Goal: Task Accomplishment & Management: Manage account settings

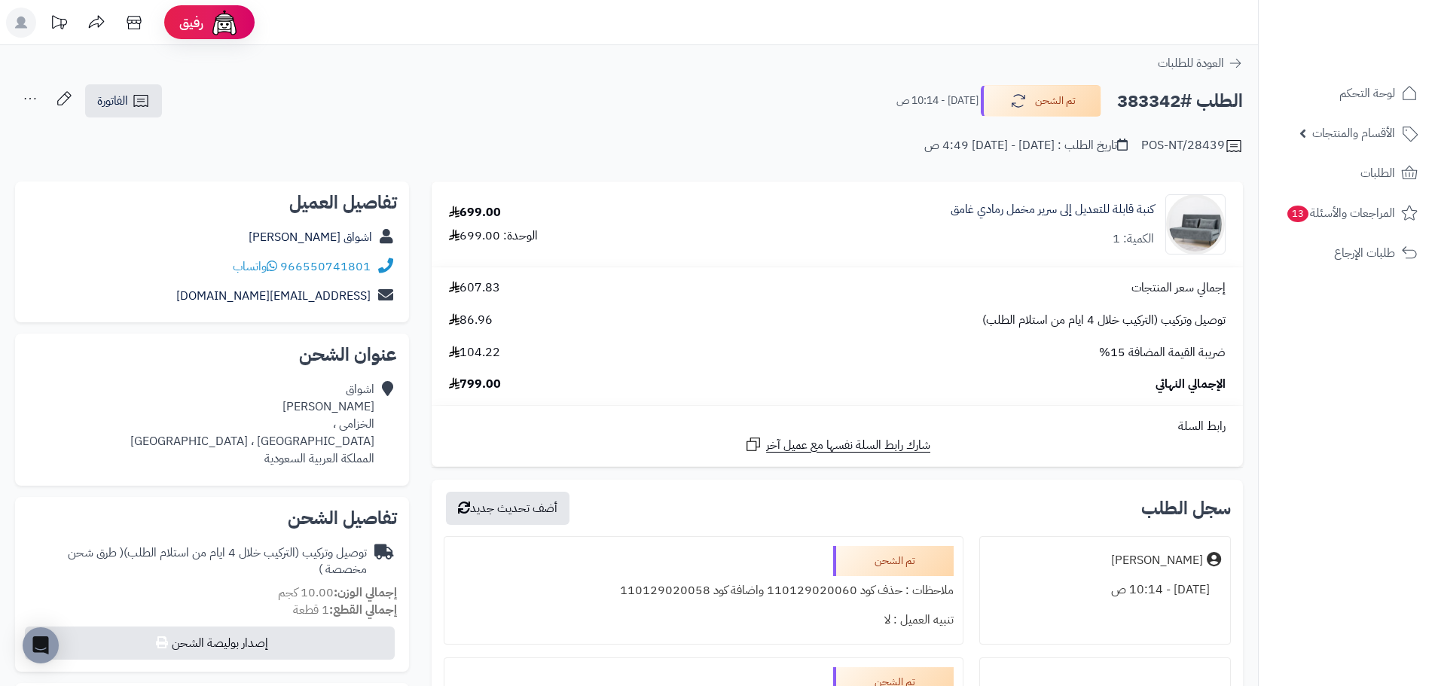
click at [1180, 101] on h2 "الطلب #383342" at bounding box center [1180, 101] width 126 height 31
copy h2 "383342"
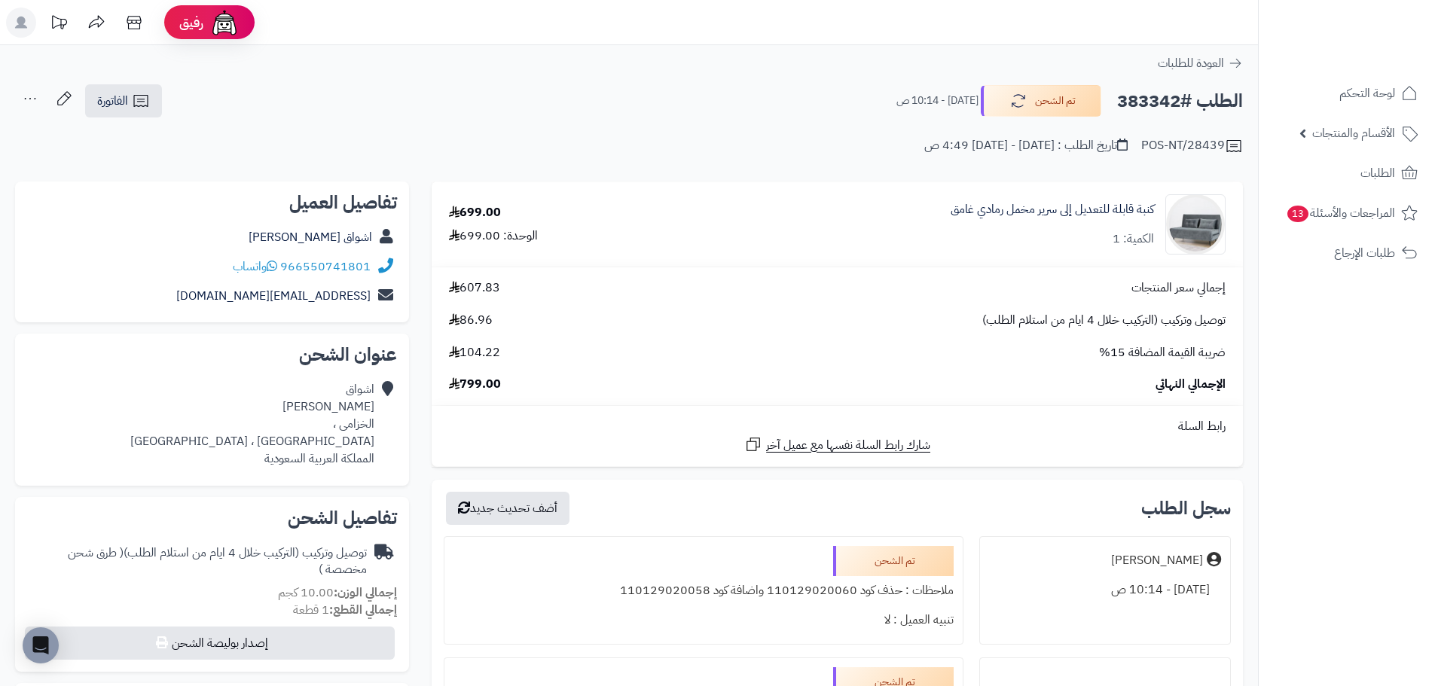
copy h2 "383342"
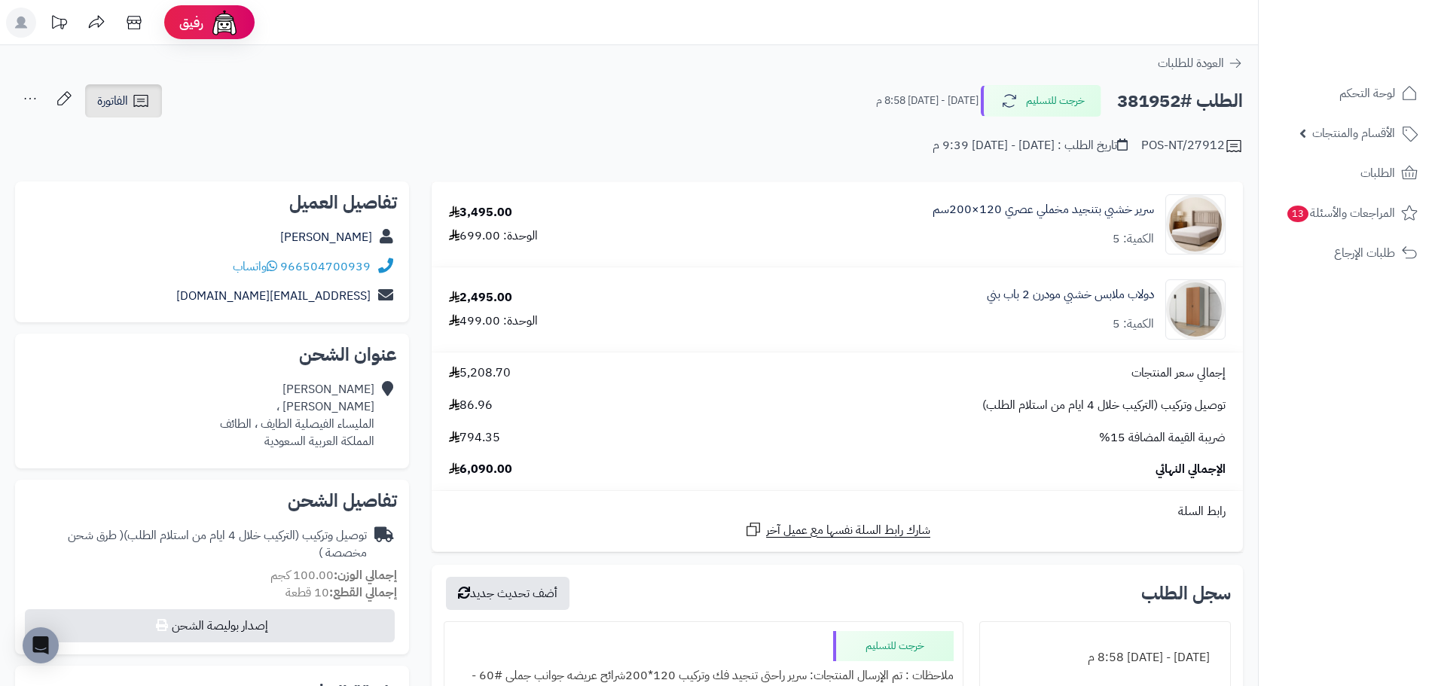
click at [129, 96] on link "الفاتورة" at bounding box center [123, 100] width 77 height 33
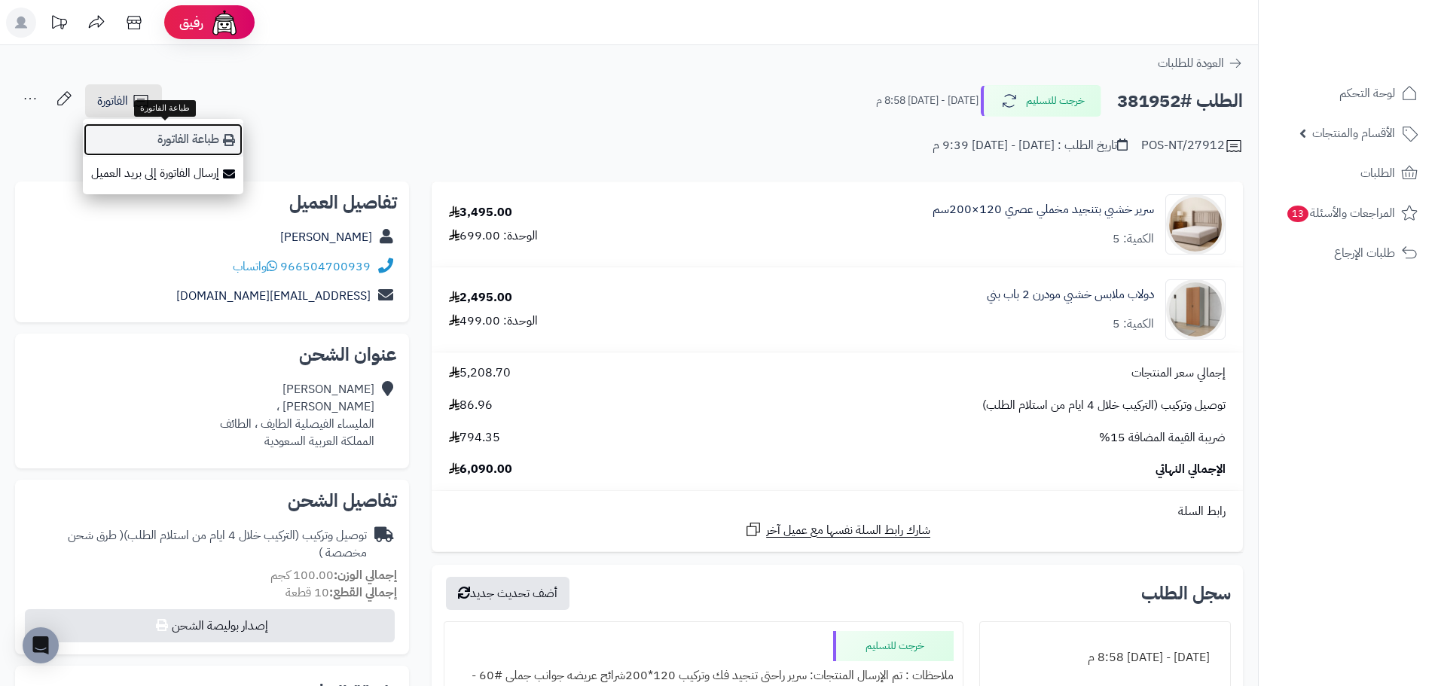
click at [185, 138] on link "طباعة الفاتورة" at bounding box center [163, 140] width 160 height 34
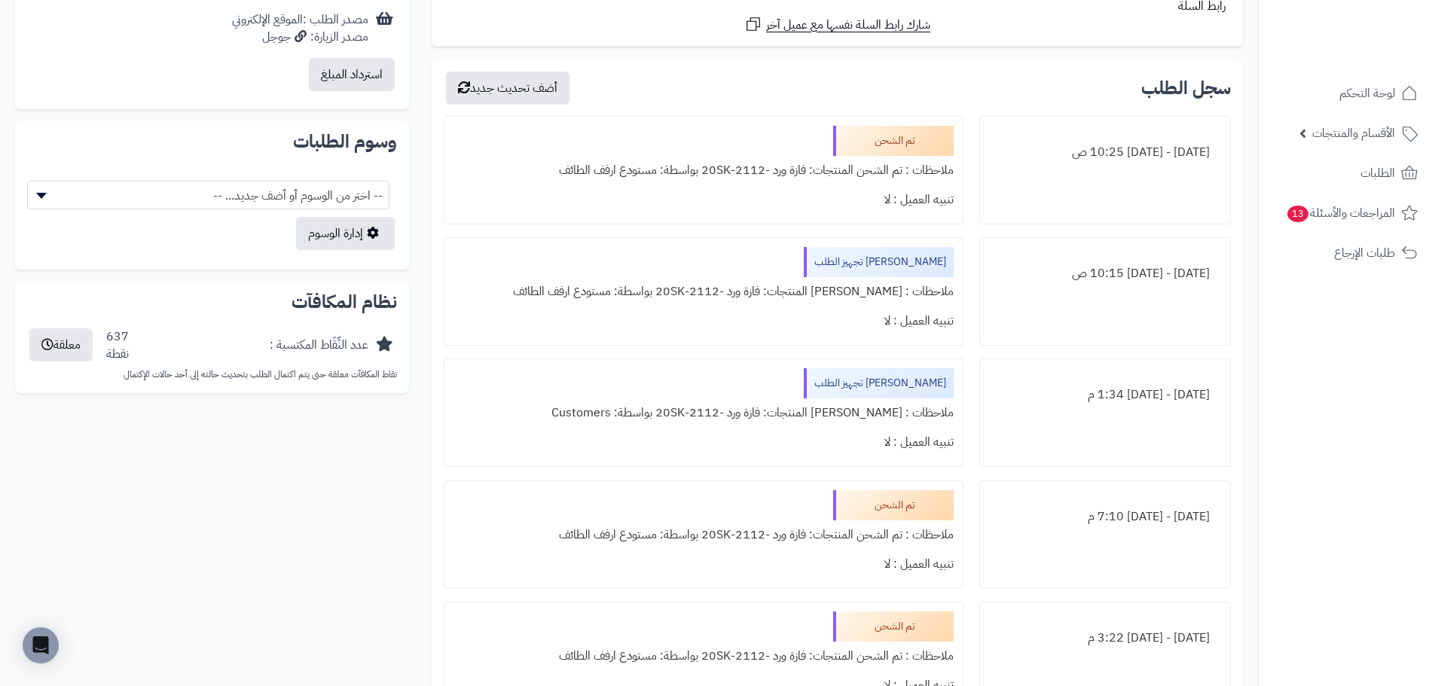
scroll to position [603, 0]
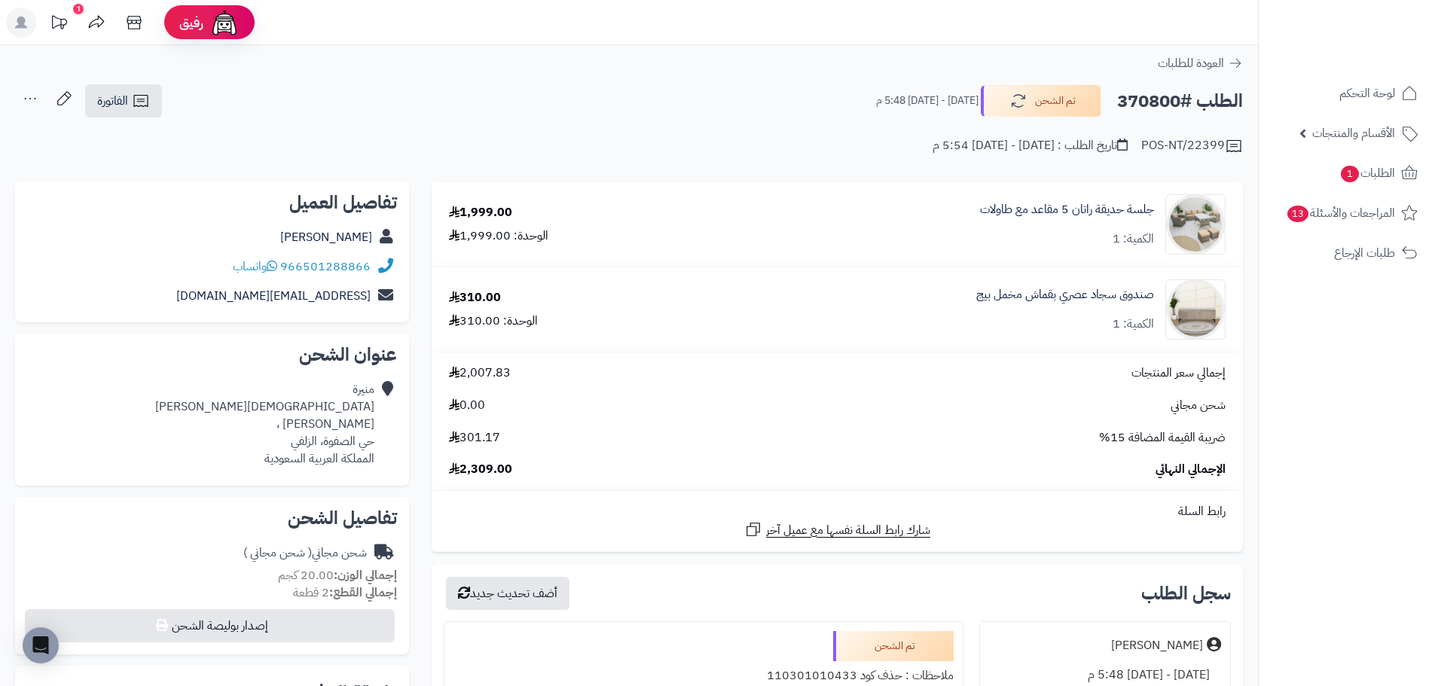
click at [1153, 103] on h2 "الطلب #370800" at bounding box center [1180, 101] width 126 height 31
copy h2 "370800"
click at [1147, 93] on h2 "الطلب #370800" at bounding box center [1180, 101] width 126 height 31
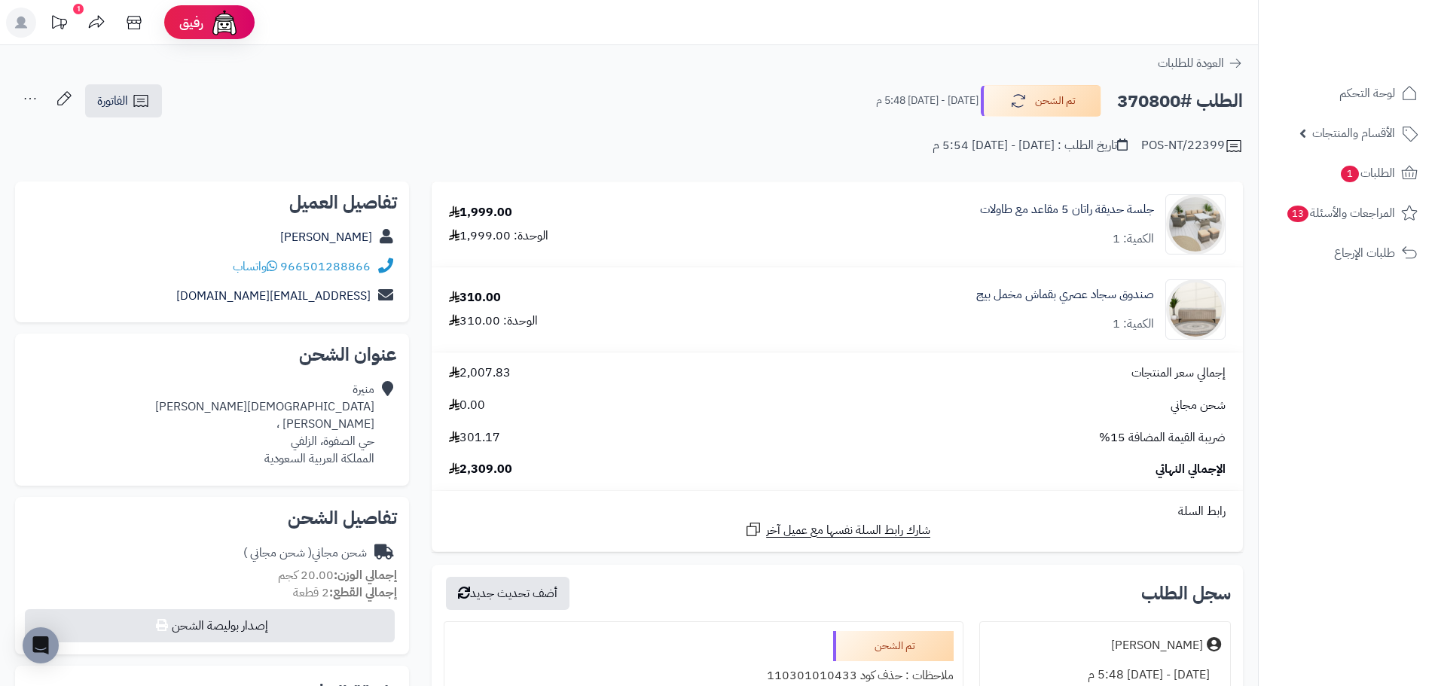
copy h2 "370800"
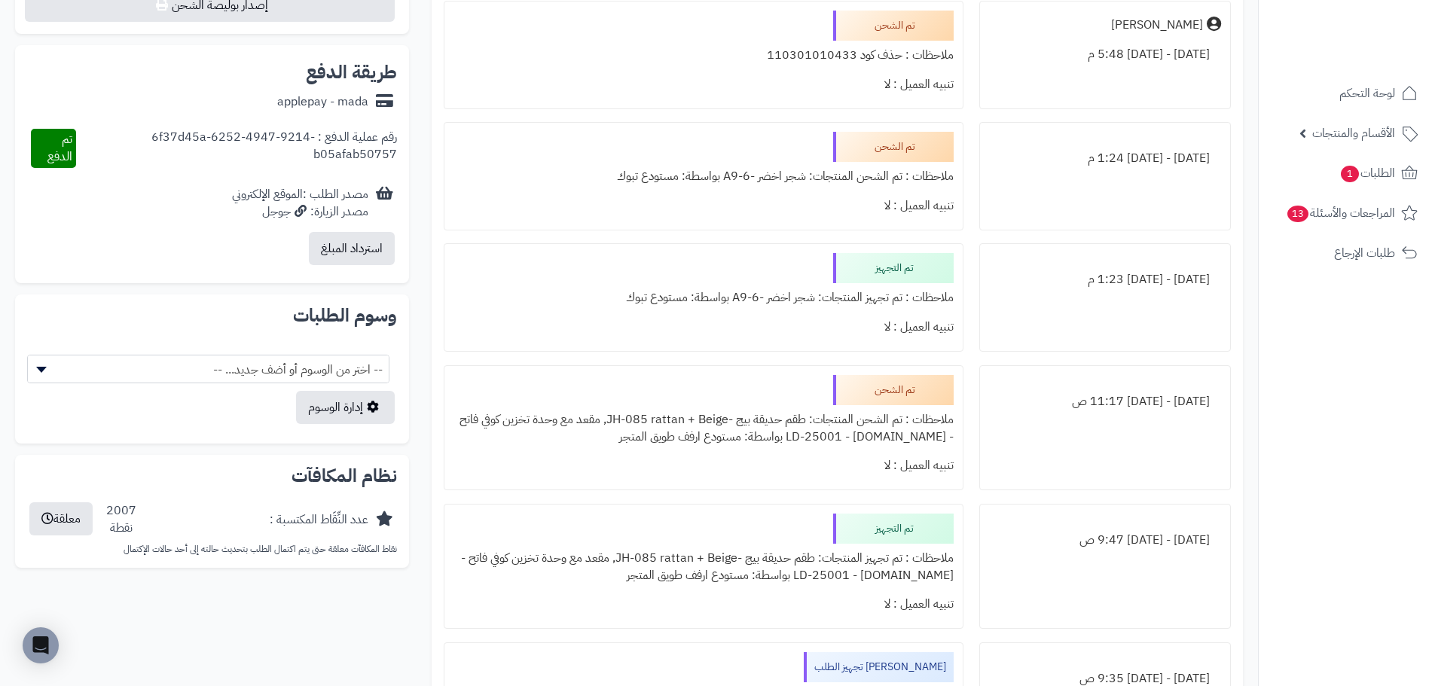
scroll to position [603, 0]
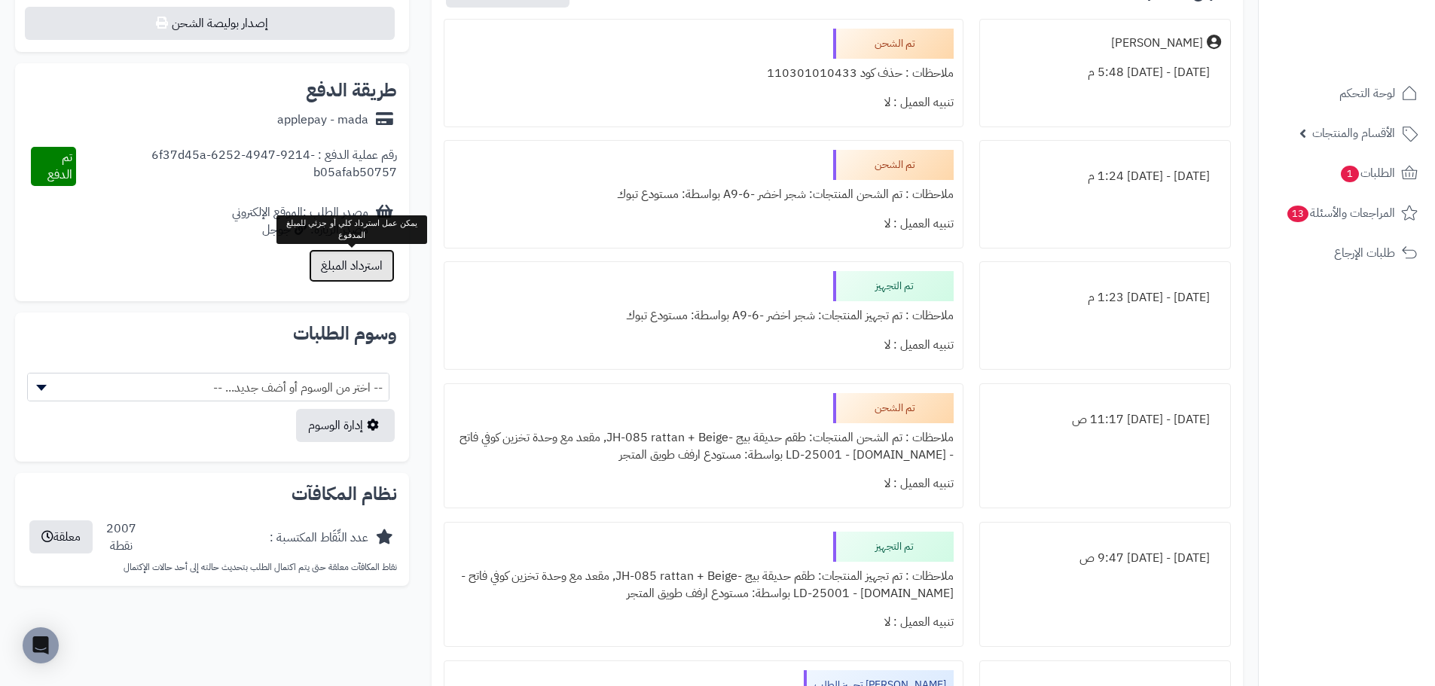
click at [351, 266] on button "استرداد المبلغ" at bounding box center [352, 265] width 86 height 33
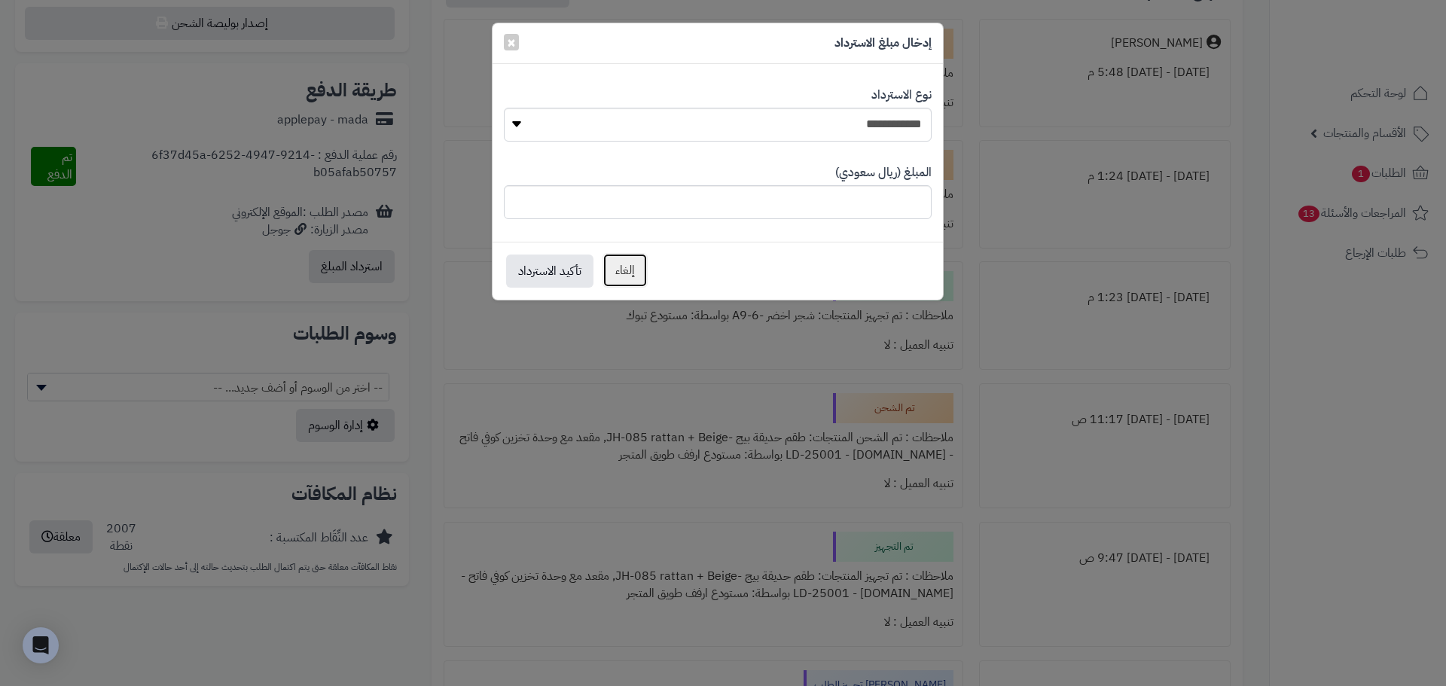
click at [622, 276] on button "إلغاء" at bounding box center [625, 270] width 45 height 35
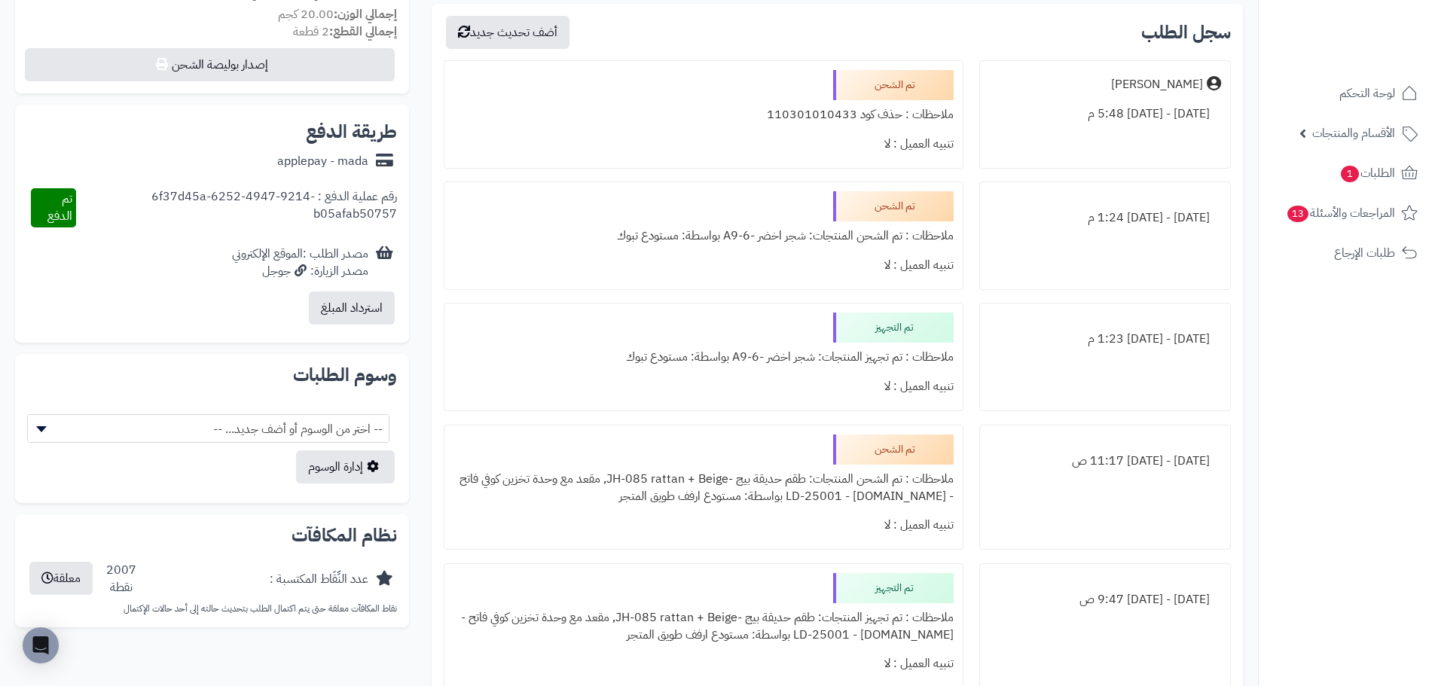
scroll to position [527, 0]
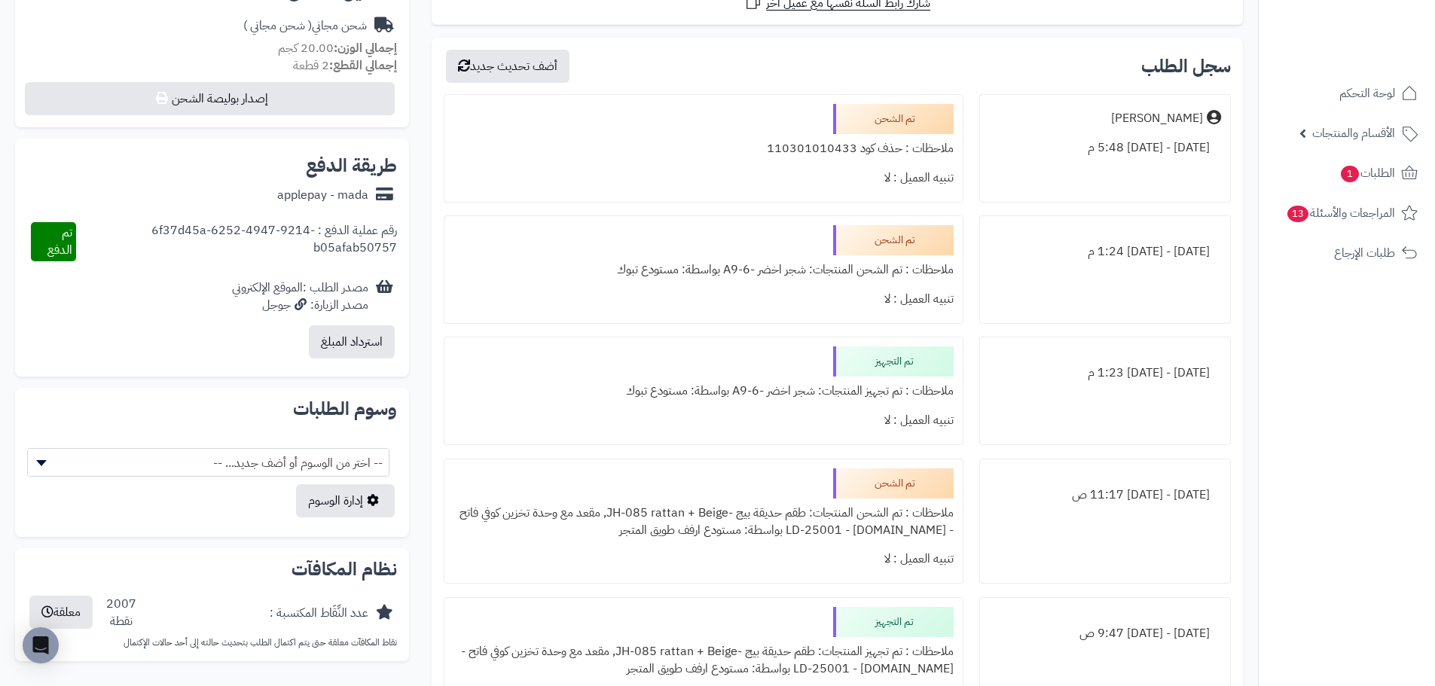
click at [258, 230] on div "رقم عملية الدفع : 6f37d45a-6252-4947-9214-b05afab50757" at bounding box center [237, 241] width 322 height 39
click at [221, 240] on div "رقم عملية الدفع : 6f37d45a-6252-4947-9214-b05afab50757" at bounding box center [237, 241] width 322 height 39
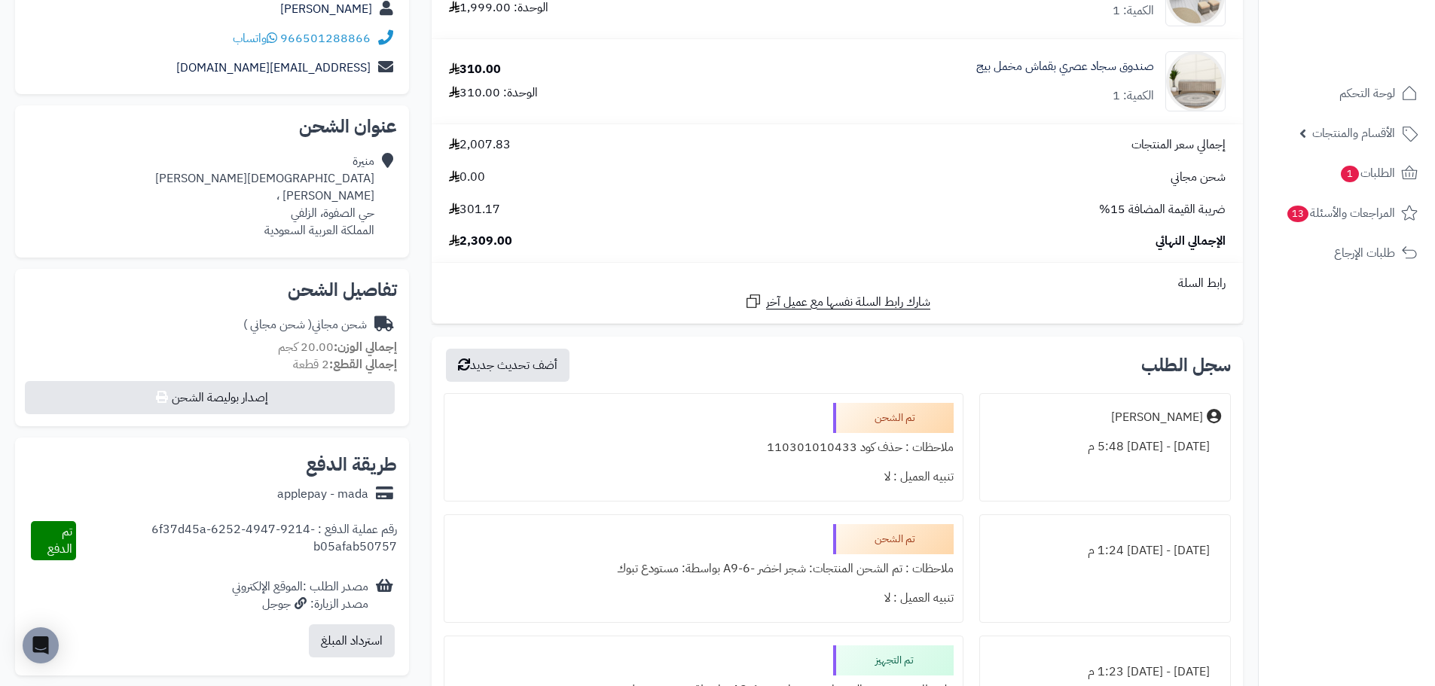
scroll to position [301, 0]
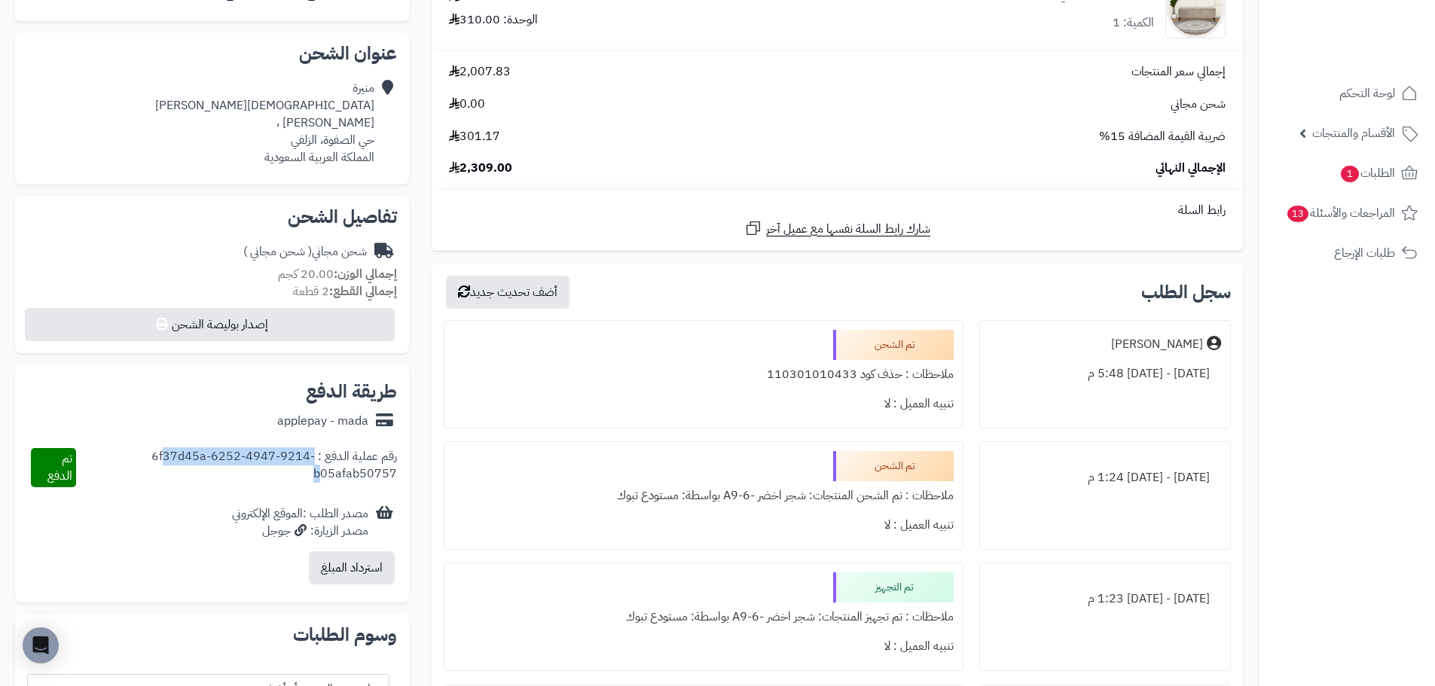
drag, startPoint x: 151, startPoint y: 454, endPoint x: 160, endPoint y: 457, distance: 10.1
click at [160, 457] on div "رقم عملية الدفع : 6f37d45a-6252-4947-9214-b05afab50757" at bounding box center [237, 467] width 322 height 39
click at [361, 484] on div "رقم عملية الدفع : 6f37d45a-6252-4947-9214-b05afab50757" at bounding box center [237, 467] width 322 height 39
click at [362, 475] on div "رقم عملية الدفع : 6f37d45a-6252-4947-9214-b05afab50757" at bounding box center [237, 467] width 322 height 39
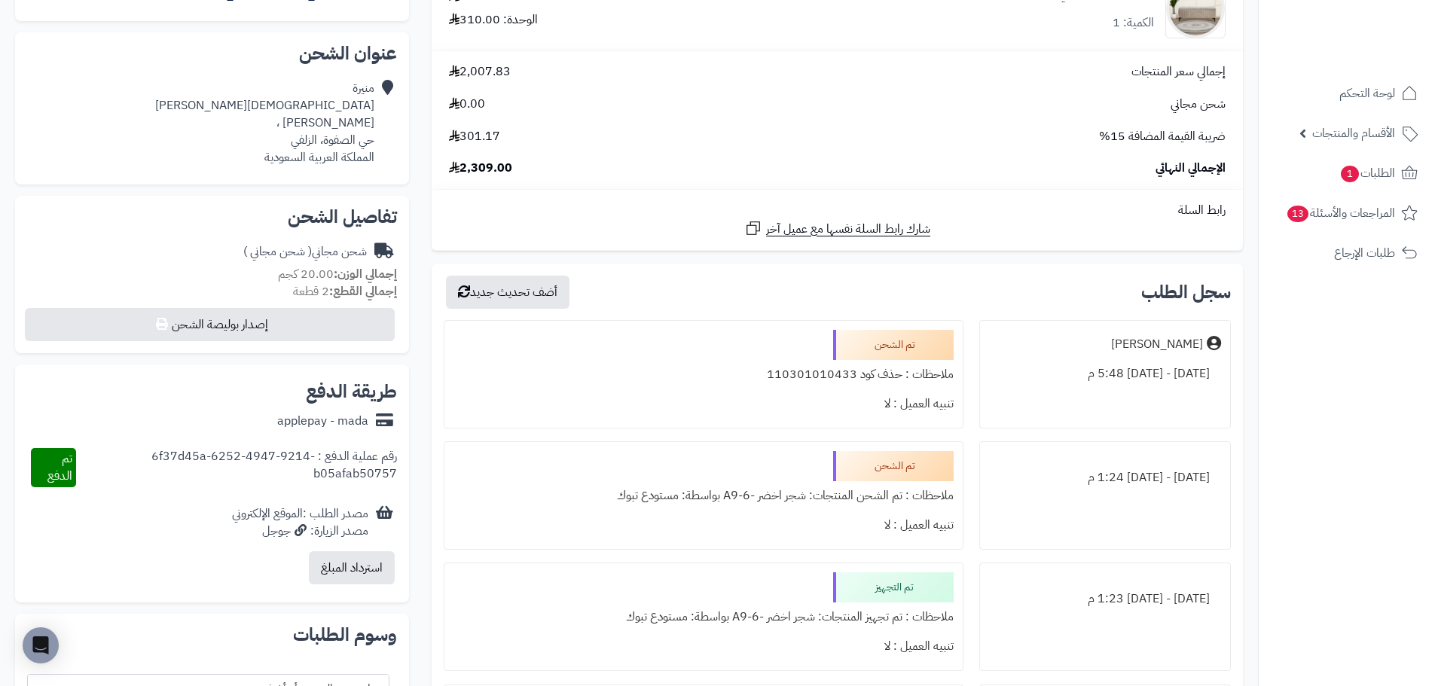
click at [362, 475] on div "رقم عملية الدفع : 6f37d45a-6252-4947-9214-b05afab50757" at bounding box center [237, 467] width 322 height 39
copy div "رقم عملية الدفع : 6f37d45a-6252-4947-9214-b05afab50757"
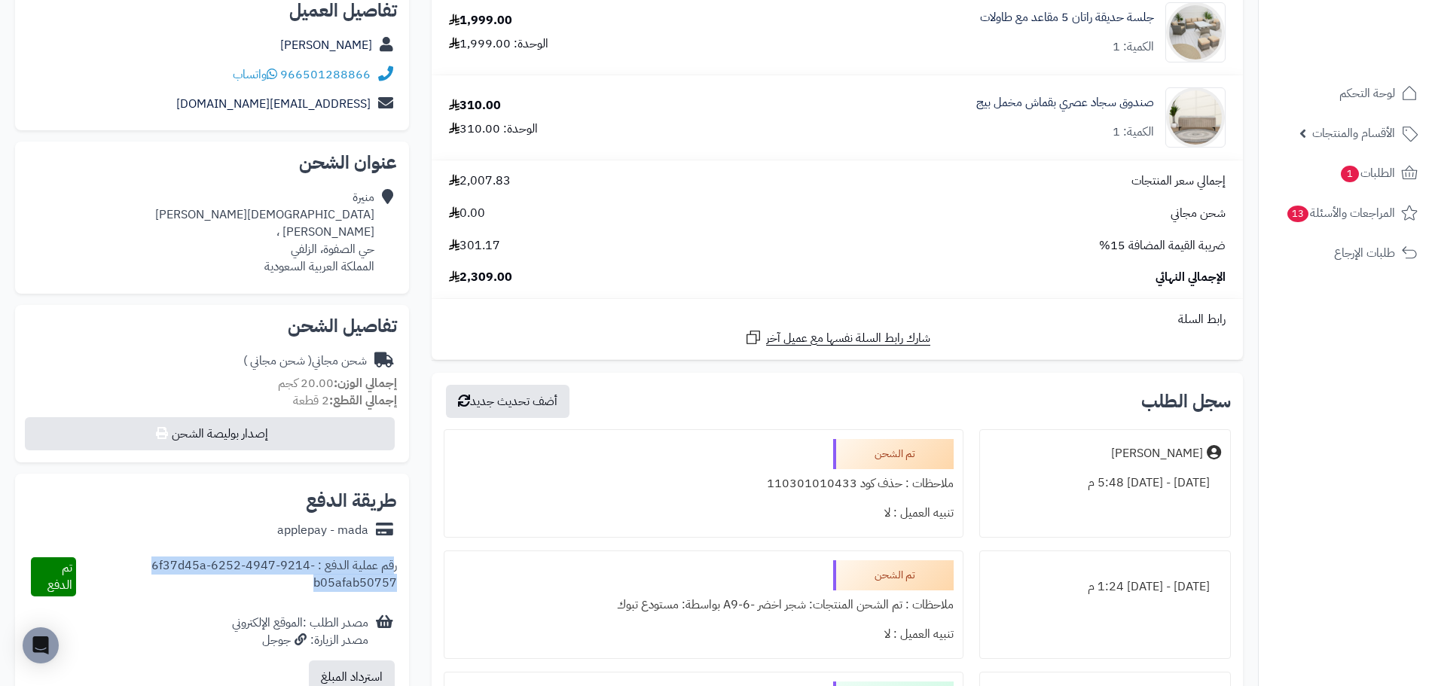
scroll to position [0, 0]
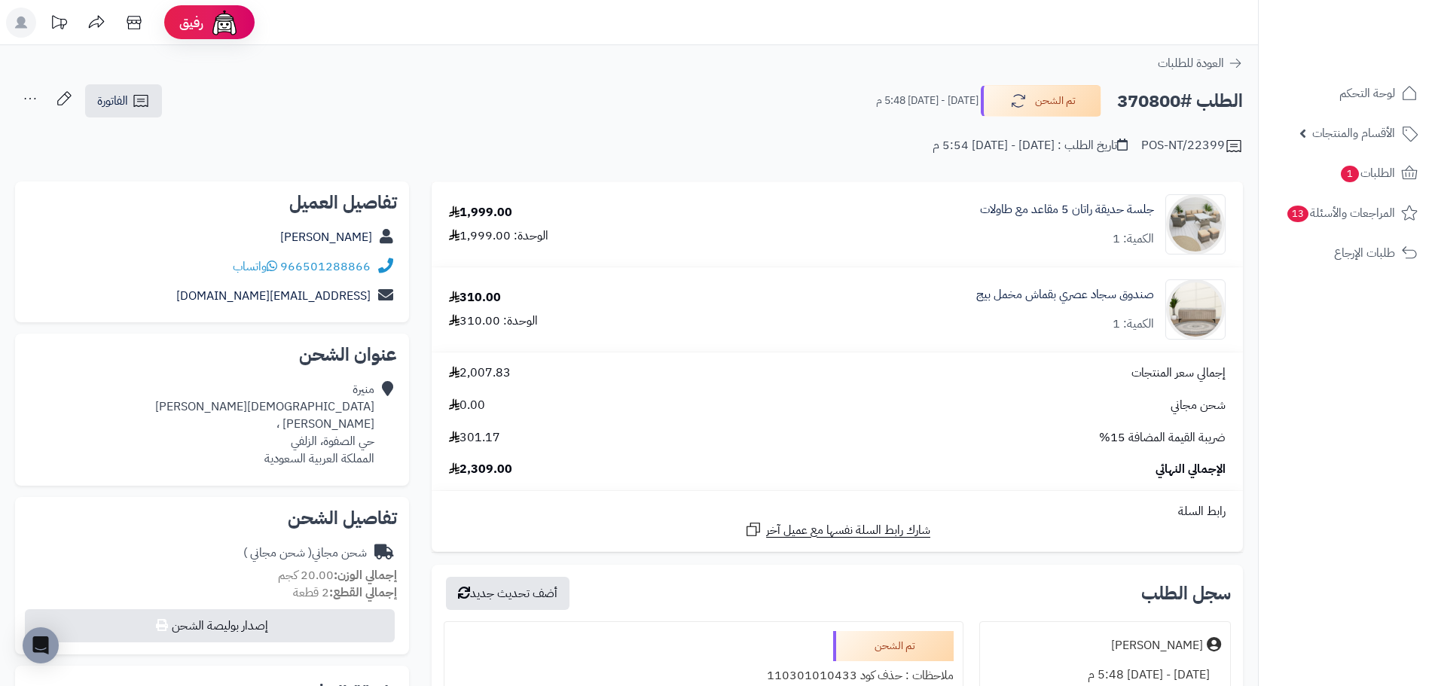
click at [1164, 100] on h2 "الطلب #370800" at bounding box center [1180, 101] width 126 height 31
copy h2 "370800"
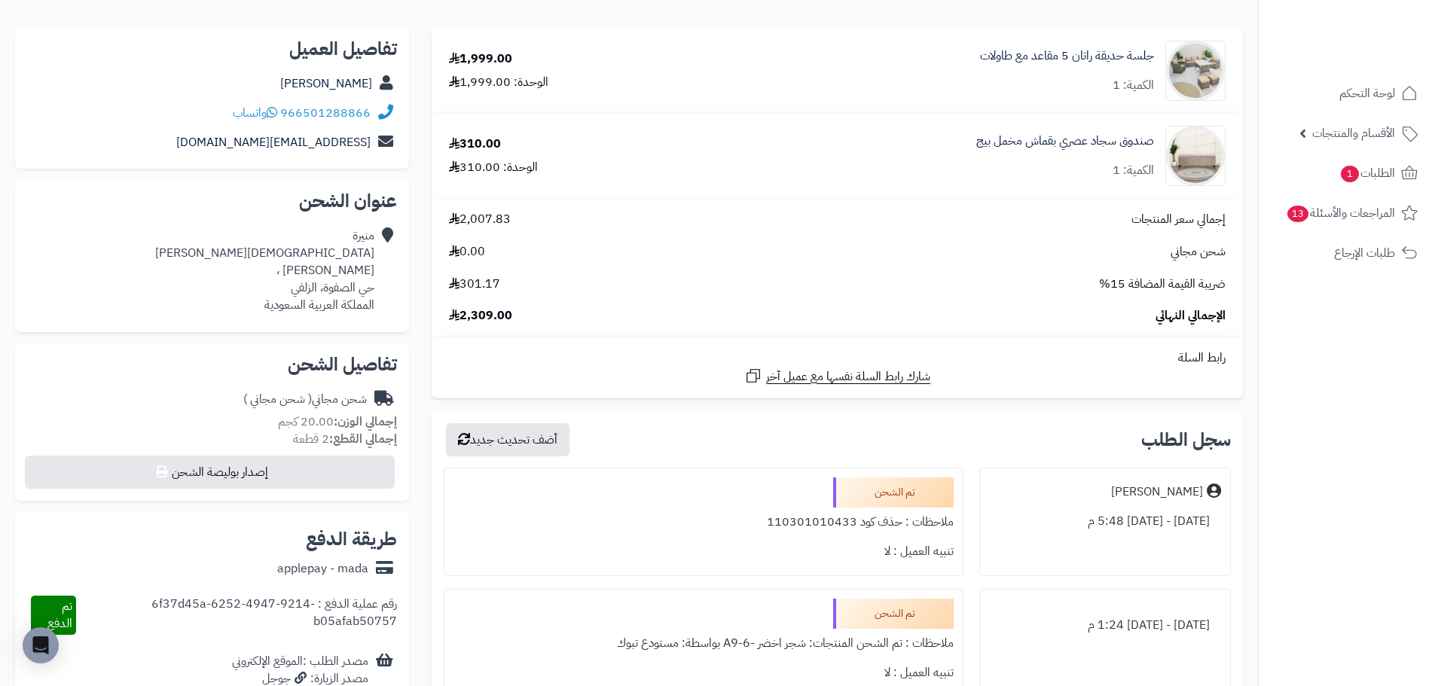
scroll to position [226, 0]
